Goal: Information Seeking & Learning: Learn about a topic

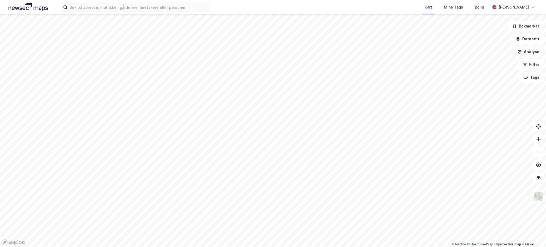
click at [526, 49] on button "Analyse" at bounding box center [528, 51] width 31 height 11
click at [485, 62] on div "Tegn område" at bounding box center [482, 63] width 46 height 5
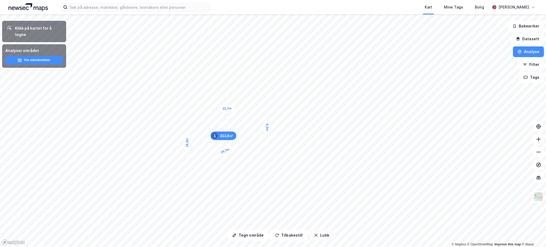
click at [322, 236] on button "Lukk" at bounding box center [321, 235] width 24 height 11
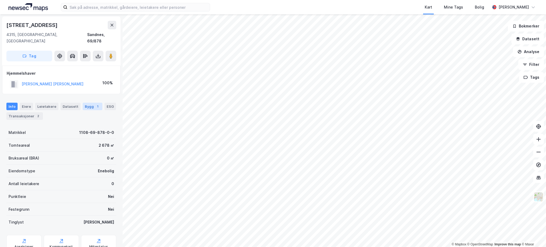
click at [87, 103] on div "Bygg 1" at bounding box center [93, 106] width 20 height 7
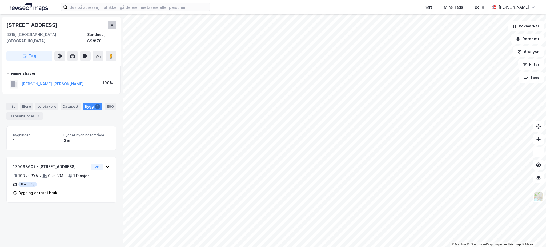
click at [109, 25] on button at bounding box center [112, 25] width 9 height 9
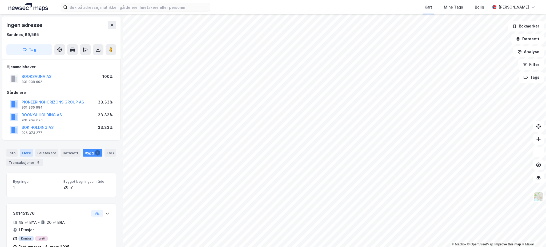
click at [25, 152] on div "Eiere" at bounding box center [26, 152] width 13 height 7
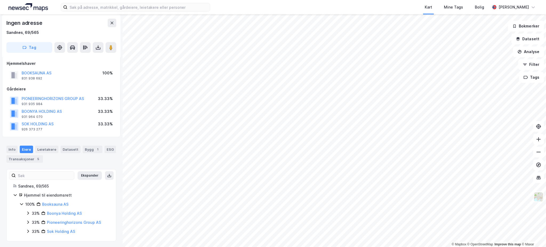
scroll to position [4, 0]
click at [33, 215] on div "33%" at bounding box center [36, 212] width 8 height 6
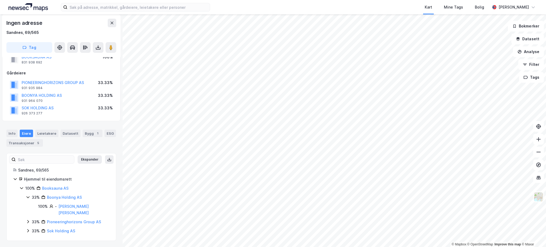
click at [33, 224] on div "33%" at bounding box center [36, 222] width 8 height 6
click at [31, 239] on div "33% Sok Holding AS" at bounding box center [68, 240] width 84 height 6
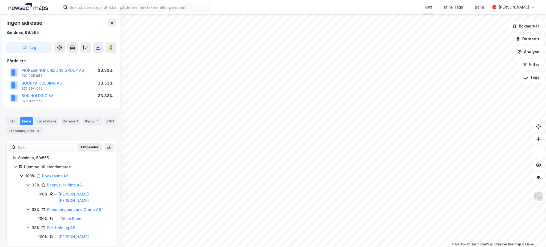
scroll to position [37, 0]
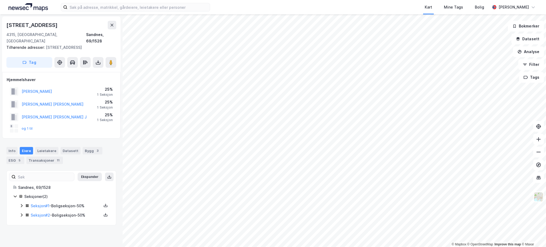
click at [24, 203] on div "Seksjon # 1 - Boligseksjon - 50%" at bounding box center [64, 206] width 90 height 7
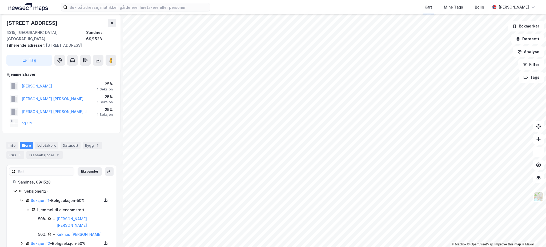
click at [20, 241] on icon at bounding box center [21, 243] width 4 height 4
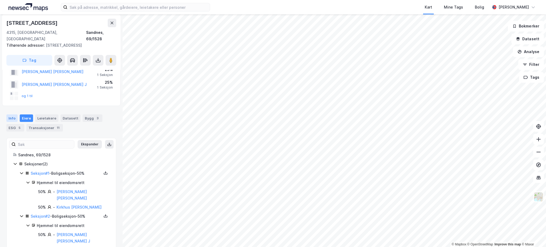
click at [15, 115] on div "Info" at bounding box center [11, 117] width 11 height 7
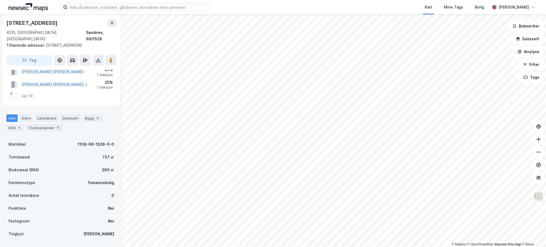
scroll to position [68, 0]
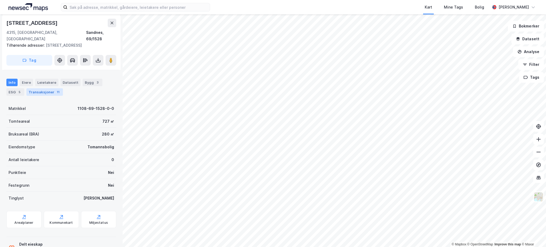
click at [50, 88] on div "Transaksjoner 11" at bounding box center [44, 91] width 37 height 7
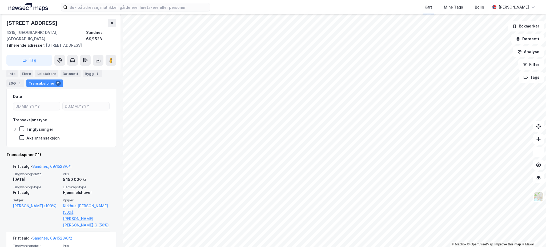
scroll to position [33, 0]
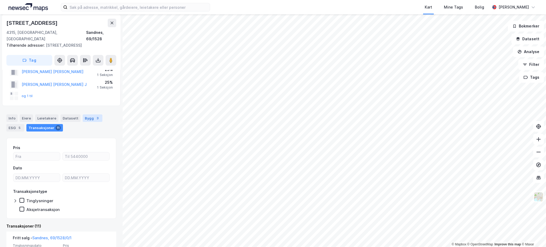
click at [88, 114] on div "Bygg 3" at bounding box center [93, 117] width 20 height 7
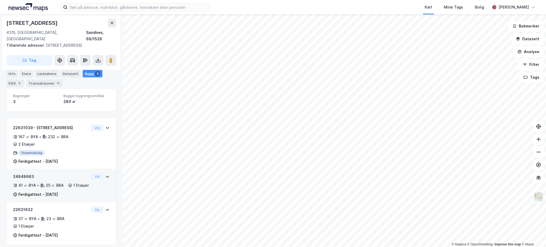
scroll to position [89, 0]
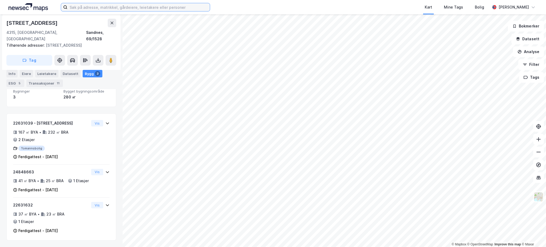
click at [135, 11] on input at bounding box center [138, 7] width 142 height 8
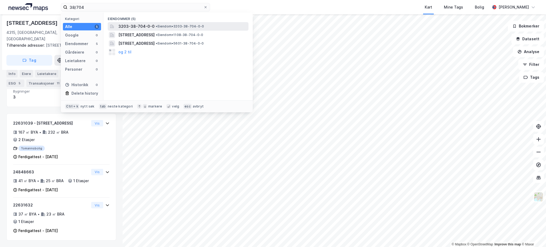
click at [157, 28] on span "• Eiendom • 3203-38-704-0-0" at bounding box center [180, 26] width 48 height 4
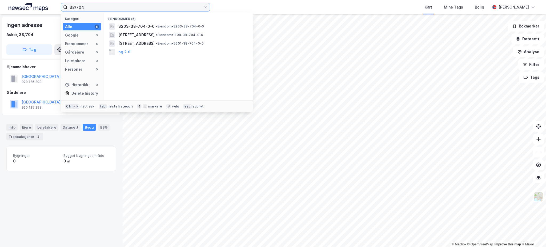
drag, startPoint x: 110, startPoint y: 11, endPoint x: 88, endPoint y: 10, distance: 22.1
click at [88, 10] on label "38/704" at bounding box center [135, 7] width 149 height 9
click at [88, 10] on input "38/704" at bounding box center [135, 7] width 136 height 8
type input "3"
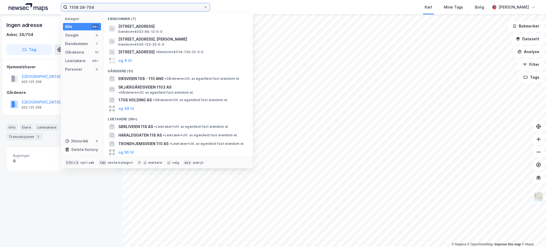
click at [79, 7] on input "1108 38-704" at bounding box center [135, 7] width 136 height 8
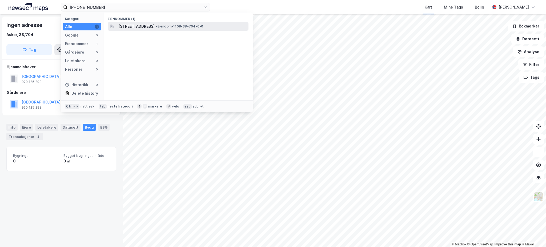
click at [147, 28] on span "[STREET_ADDRESS]" at bounding box center [136, 26] width 36 height 6
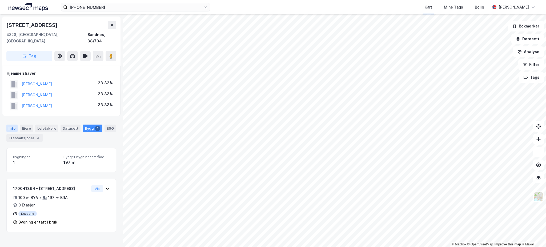
click at [14, 124] on div "Info" at bounding box center [11, 127] width 11 height 7
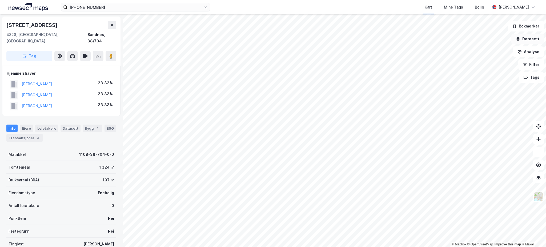
click at [539, 41] on button "Datasett" at bounding box center [527, 39] width 33 height 11
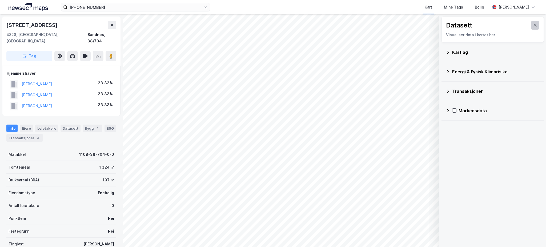
click at [532, 26] on button at bounding box center [535, 25] width 9 height 9
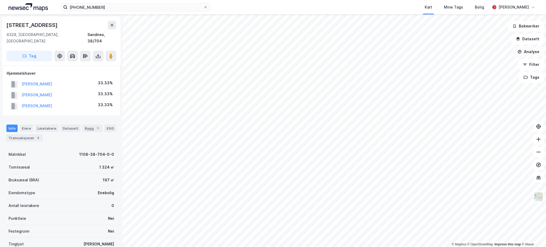
click at [530, 51] on button "Analyse" at bounding box center [528, 51] width 31 height 11
click at [481, 62] on div "Tegn område" at bounding box center [482, 63] width 46 height 5
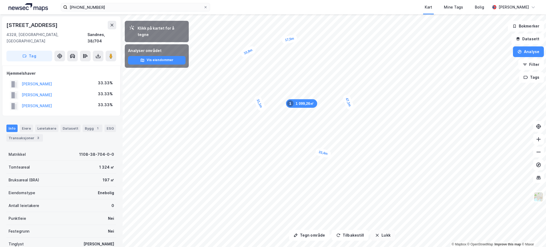
click at [378, 234] on button "Lukk" at bounding box center [383, 235] width 24 height 11
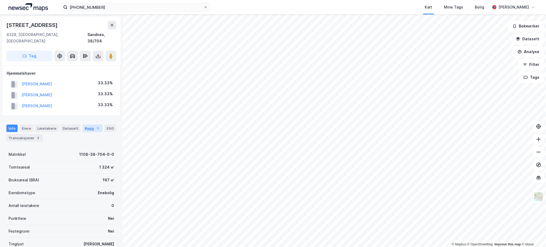
click at [86, 124] on div "Bygg 1" at bounding box center [93, 127] width 20 height 7
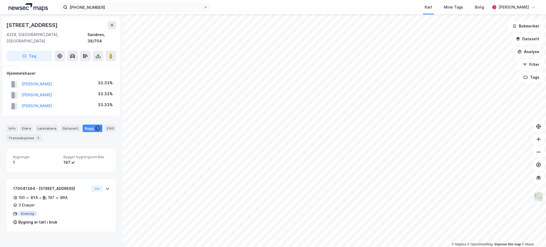
click at [528, 51] on button "Analyse" at bounding box center [528, 51] width 31 height 11
click at [471, 65] on div "Tegn område" at bounding box center [482, 63] width 46 height 5
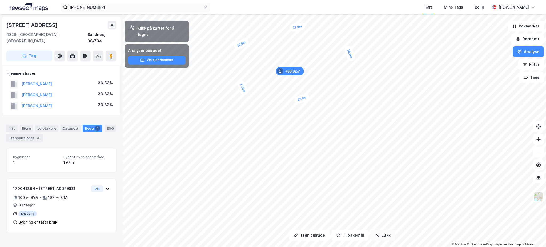
click at [385, 237] on button "Lukk" at bounding box center [383, 235] width 24 height 11
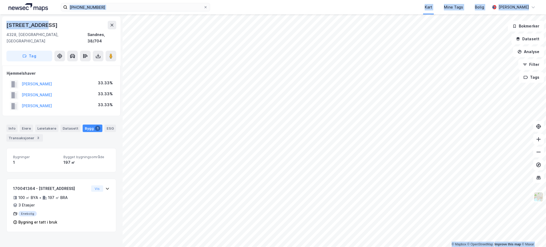
drag, startPoint x: 122, startPoint y: 13, endPoint x: 96, endPoint y: 17, distance: 26.9
click at [96, 17] on div "[PHONE_NUMBER] Kart Mine Tags [PERSON_NAME] © Mapbox © OpenStreetMap Improve th…" at bounding box center [273, 123] width 546 height 247
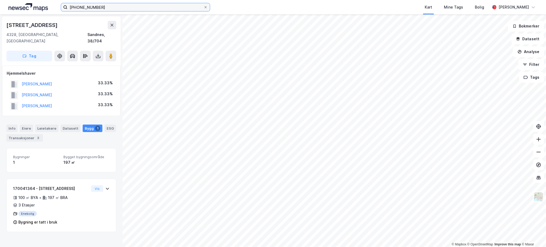
click at [112, 8] on input "[PHONE_NUMBER]" at bounding box center [135, 7] width 136 height 8
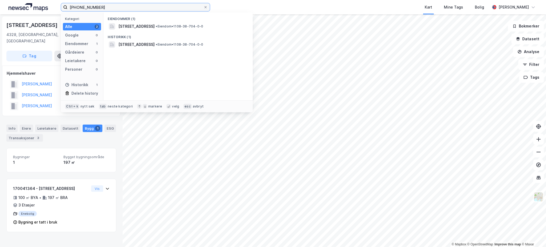
drag, startPoint x: 114, startPoint y: 6, endPoint x: 66, endPoint y: 16, distance: 48.9
click at [66, 11] on div "[PHONE_NUMBER] Kategori Alle 2 Google 0 Eiendommer 1 Gårdeiere 0 Leietakere 0 P…" at bounding box center [135, 7] width 149 height 9
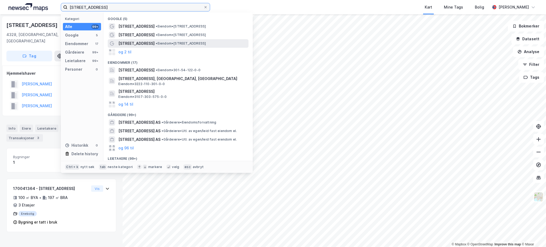
type input "[STREET_ADDRESS]"
click at [131, 42] on span "[STREET_ADDRESS]" at bounding box center [136, 43] width 36 height 6
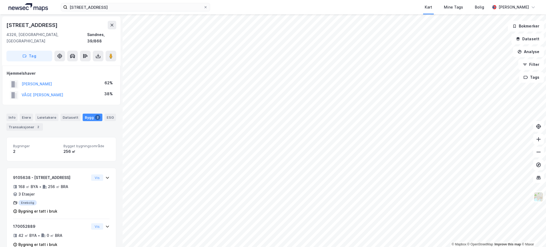
scroll to position [7, 0]
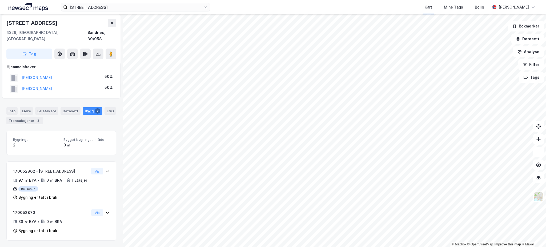
scroll to position [7, 0]
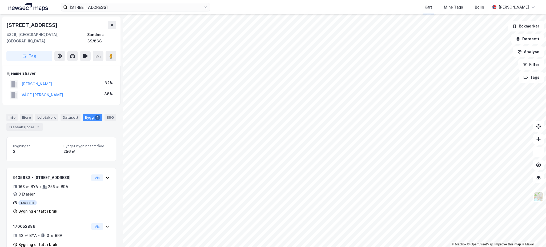
scroll to position [7, 0]
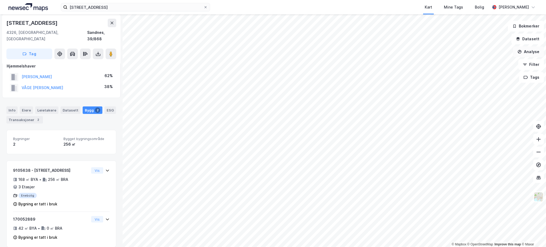
click at [532, 50] on button "Analyse" at bounding box center [528, 51] width 31 height 11
click at [482, 66] on div "Tegn område" at bounding box center [478, 63] width 61 height 9
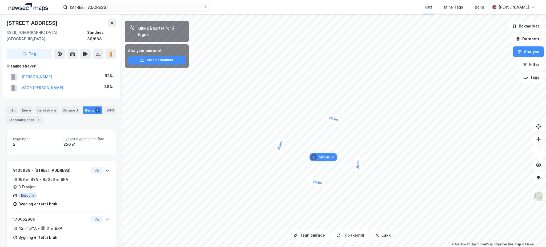
click at [385, 235] on button "Lukk" at bounding box center [383, 235] width 24 height 11
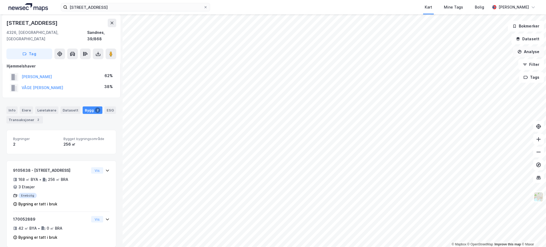
click at [534, 49] on button "Analyse" at bounding box center [528, 51] width 31 height 11
click at [488, 66] on div "Tegn område" at bounding box center [478, 63] width 61 height 9
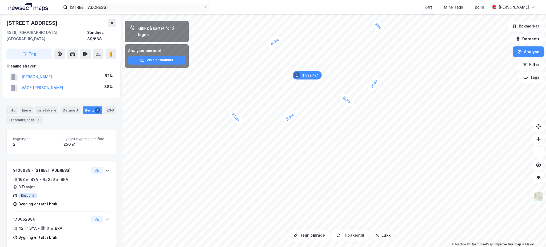
click at [384, 235] on button "Lukk" at bounding box center [383, 235] width 24 height 11
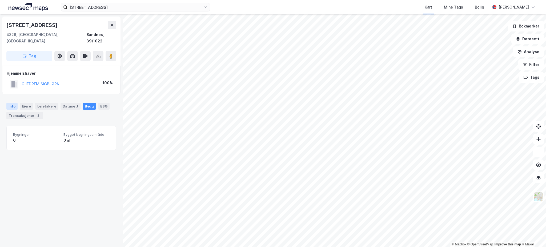
click at [6, 103] on div "Info" at bounding box center [11, 106] width 11 height 7
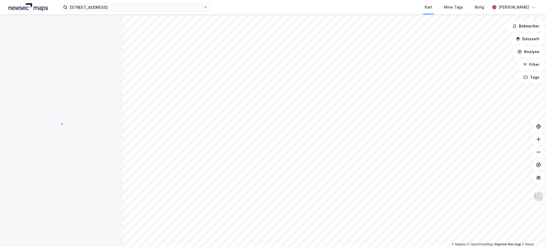
scroll to position [7, 0]
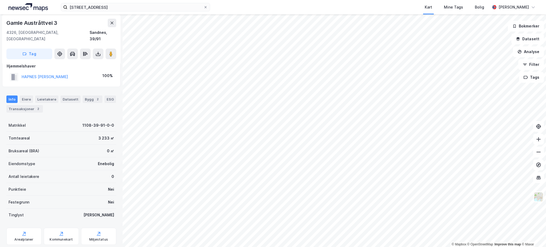
drag, startPoint x: 114, startPoint y: 155, endPoint x: 116, endPoint y: 163, distance: 7.7
click at [116, 163] on div "Gamle Austråttvei 3 4326, [GEOGRAPHIC_DATA], [GEOGRAPHIC_DATA] Sandnes, 39/91 T…" at bounding box center [61, 130] width 123 height 232
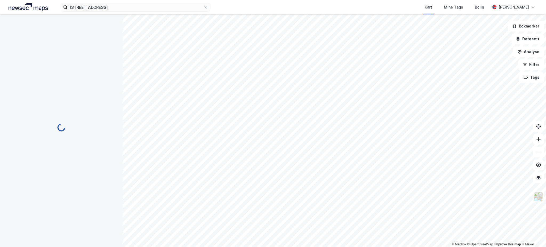
scroll to position [7, 0]
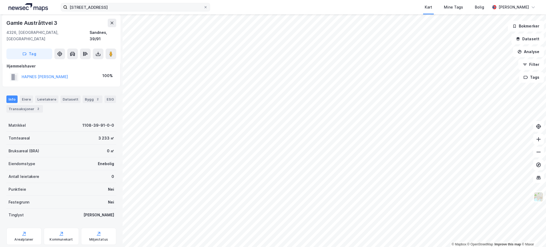
scroll to position [7, 0]
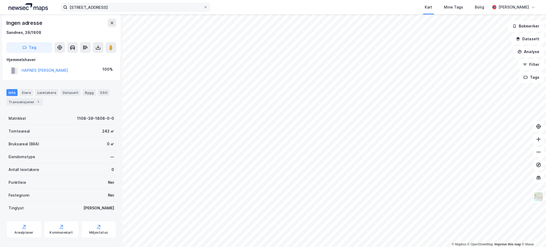
scroll to position [7, 0]
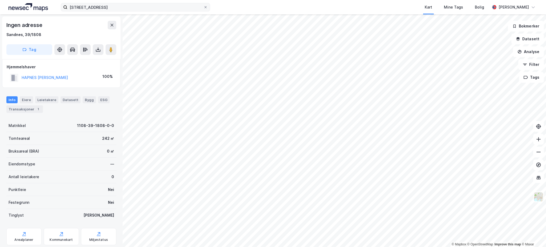
scroll to position [7, 0]
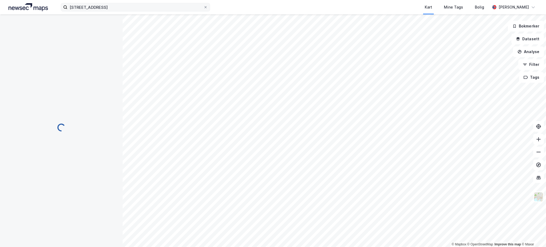
scroll to position [7, 0]
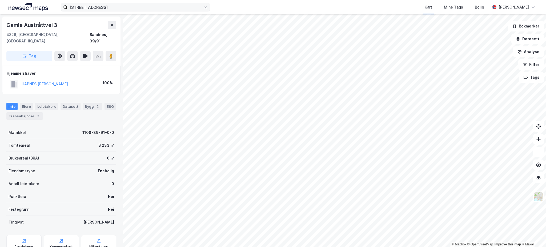
scroll to position [7, 0]
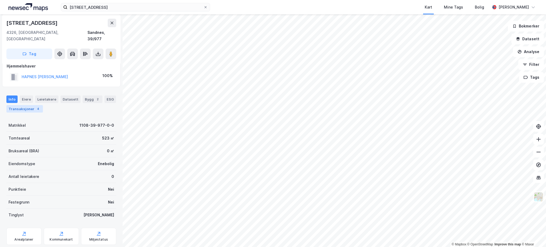
click at [43, 105] on div "Transaksjoner 4" at bounding box center [24, 108] width 37 height 7
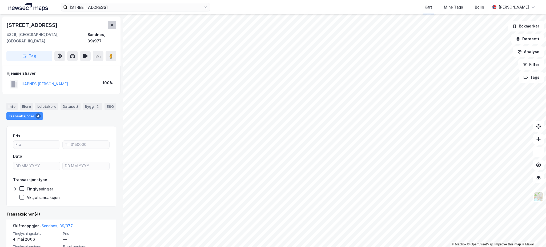
click at [108, 27] on button at bounding box center [112, 25] width 9 height 9
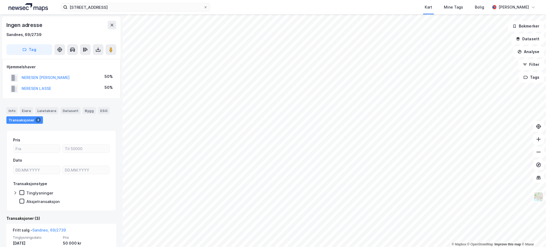
click at [357, 11] on div "[STREET_ADDRESS] Kart Mine Tags [PERSON_NAME] © Mapbox © OpenStreetMap Improve …" at bounding box center [273, 123] width 546 height 247
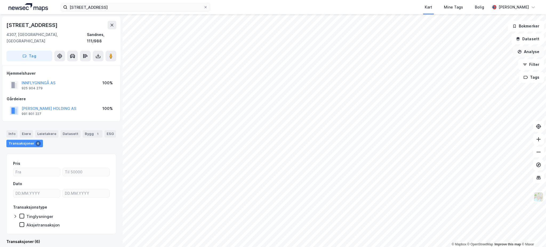
click at [521, 51] on icon "button" at bounding box center [519, 52] width 4 height 4
click at [476, 65] on div "Tegn område" at bounding box center [482, 63] width 46 height 5
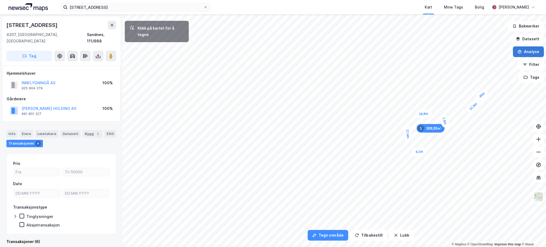
drag, startPoint x: 525, startPoint y: 51, endPoint x: 522, endPoint y: 51, distance: 2.7
click at [525, 51] on button "Analyse" at bounding box center [528, 51] width 31 height 11
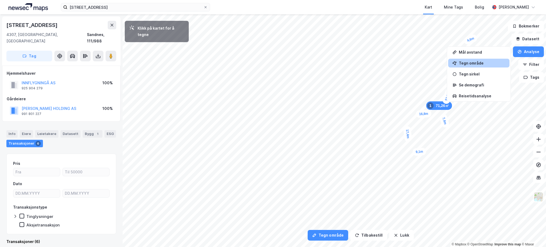
click at [466, 41] on div "4,6m" at bounding box center [470, 39] width 15 height 12
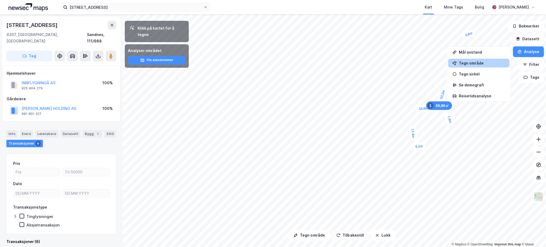
click at [349, 240] on button "Tilbakestill" at bounding box center [350, 235] width 37 height 11
click at [303, 237] on button "Tegn område" at bounding box center [309, 235] width 41 height 11
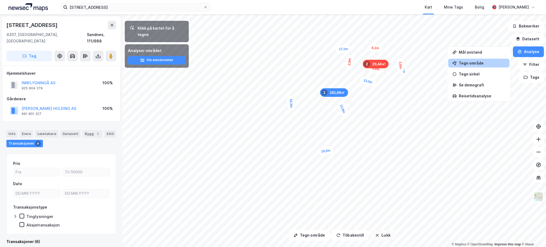
click at [391, 235] on button "Lukk" at bounding box center [383, 235] width 24 height 11
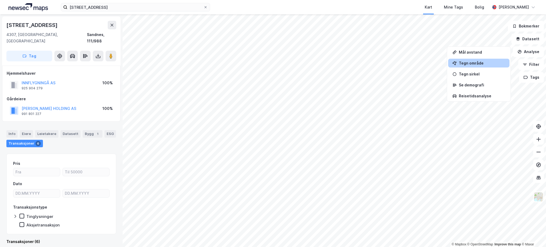
click at [475, 61] on div "Tegn område" at bounding box center [482, 63] width 46 height 5
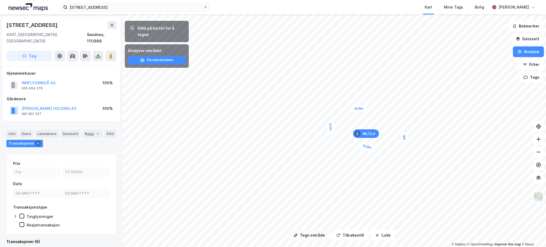
click at [315, 233] on button "Tegn område" at bounding box center [309, 235] width 41 height 11
drag, startPoint x: 313, startPoint y: 235, endPoint x: 318, endPoint y: 232, distance: 4.9
click at [316, 234] on button "Tegn område" at bounding box center [309, 235] width 41 height 11
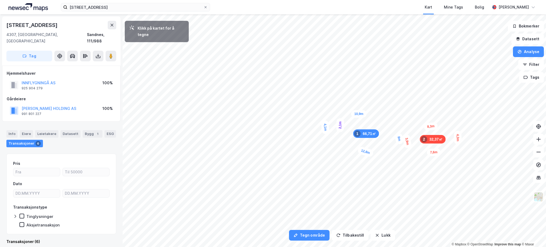
click at [339, 132] on div "2,1m" at bounding box center [340, 125] width 8 height 14
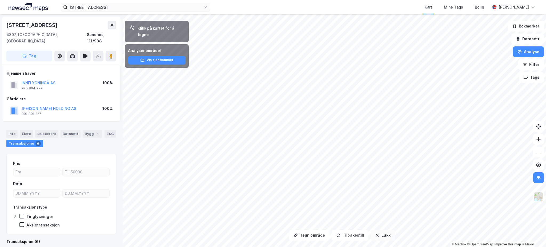
click at [385, 238] on button "Lukk" at bounding box center [383, 235] width 24 height 11
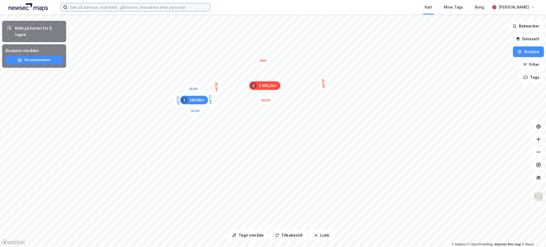
click at [152, 6] on input at bounding box center [138, 7] width 142 height 8
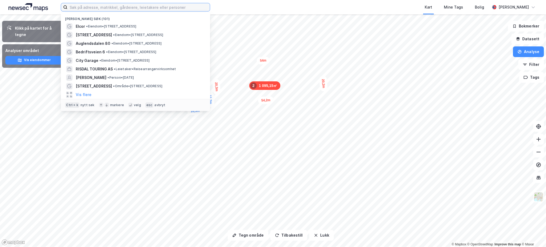
click at [152, 6] on input at bounding box center [138, 7] width 142 height 8
click at [316, 7] on div "Kart Mine Tags Bolig" at bounding box center [363, 7] width 254 height 14
